Goal: Find specific page/section: Find specific page/section

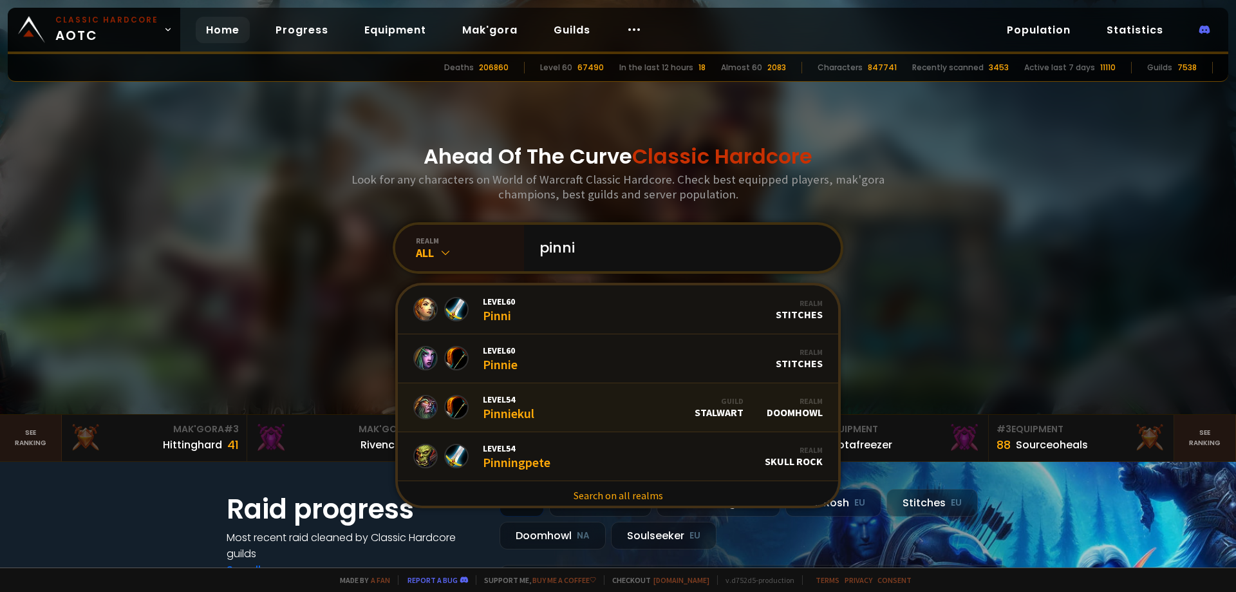
type input "pinni"
click at [580, 389] on link "Level 54 Pinniekul Guild Stalwart Realm Doomhowl" at bounding box center [618, 407] width 440 height 49
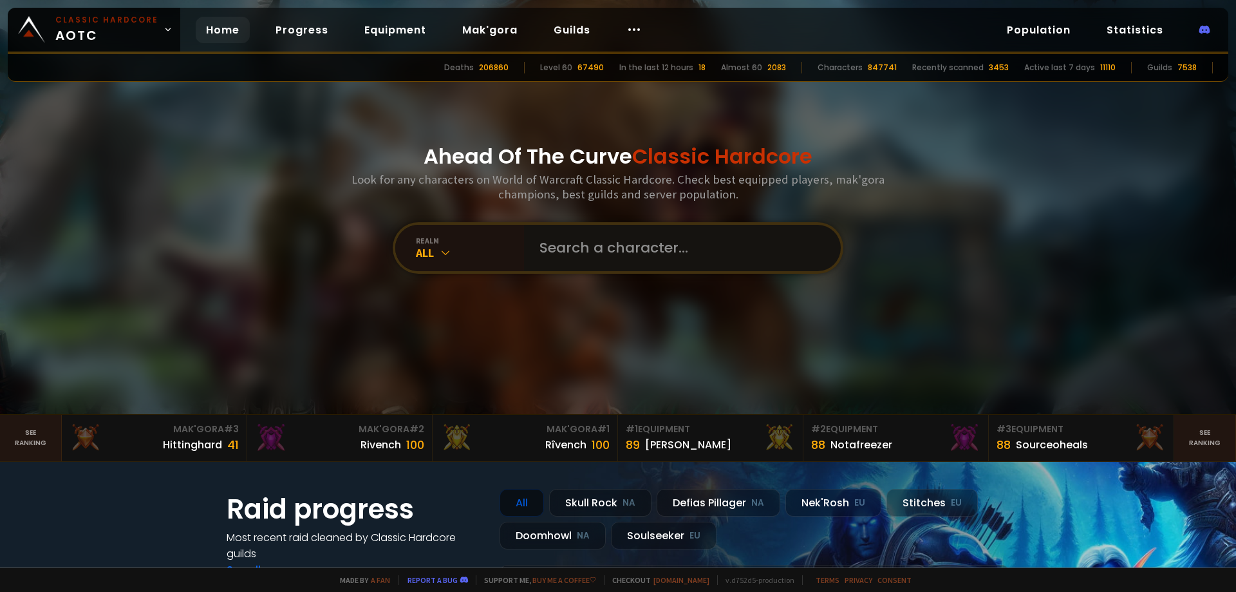
click at [582, 257] on input "text" at bounding box center [679, 248] width 294 height 46
type input "digglet"
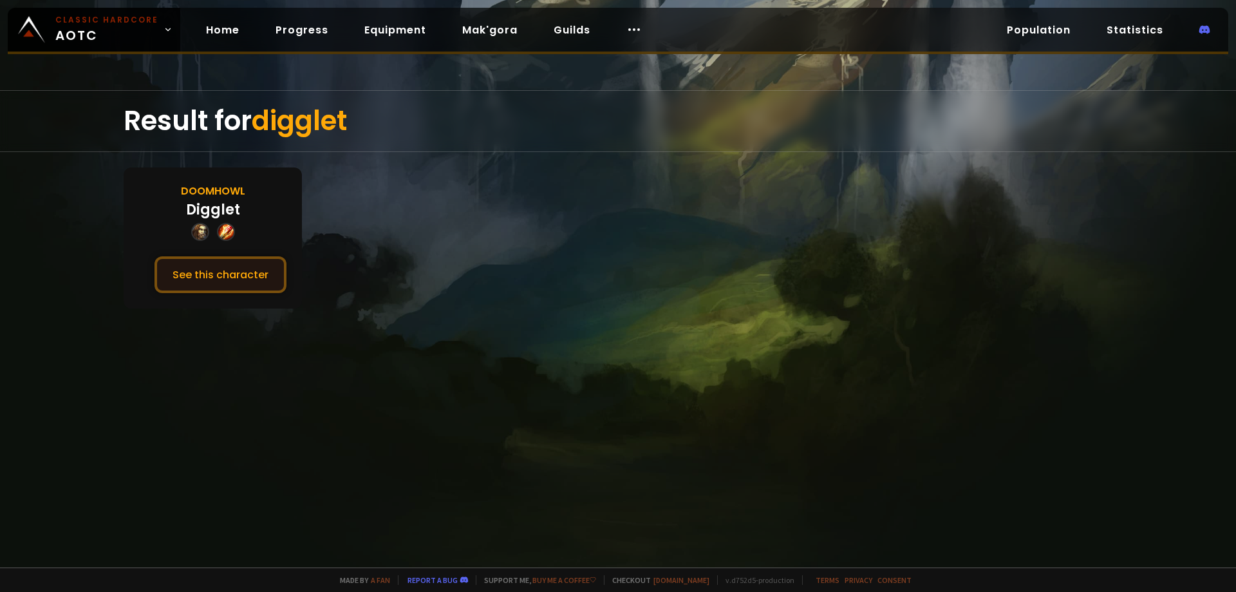
click at [226, 277] on button "See this character" at bounding box center [221, 274] width 132 height 37
